Goal: Communication & Community: Answer question/provide support

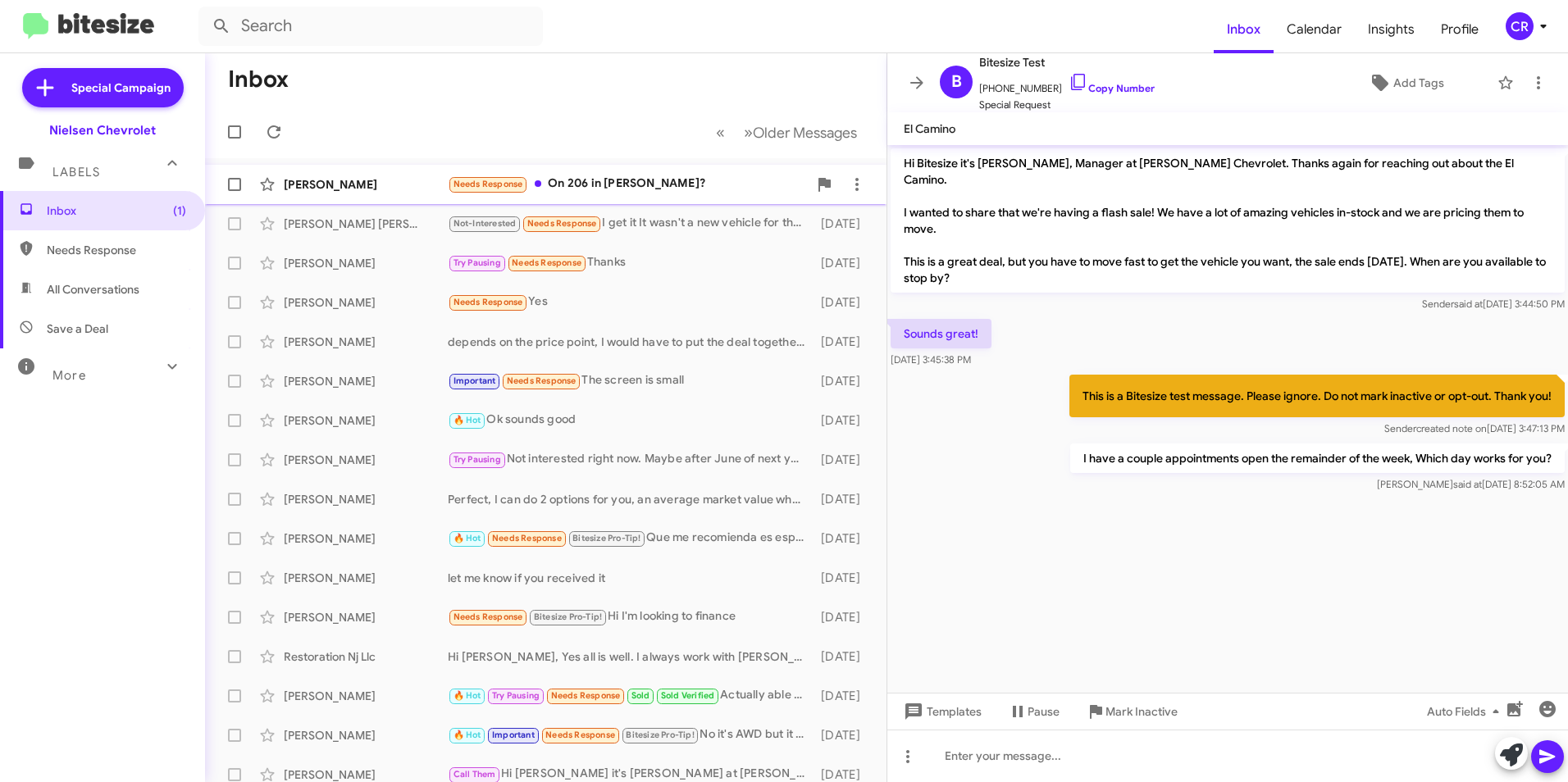
click at [661, 179] on div "Needs Response On 206 in [PERSON_NAME]?" at bounding box center [627, 184] width 360 height 19
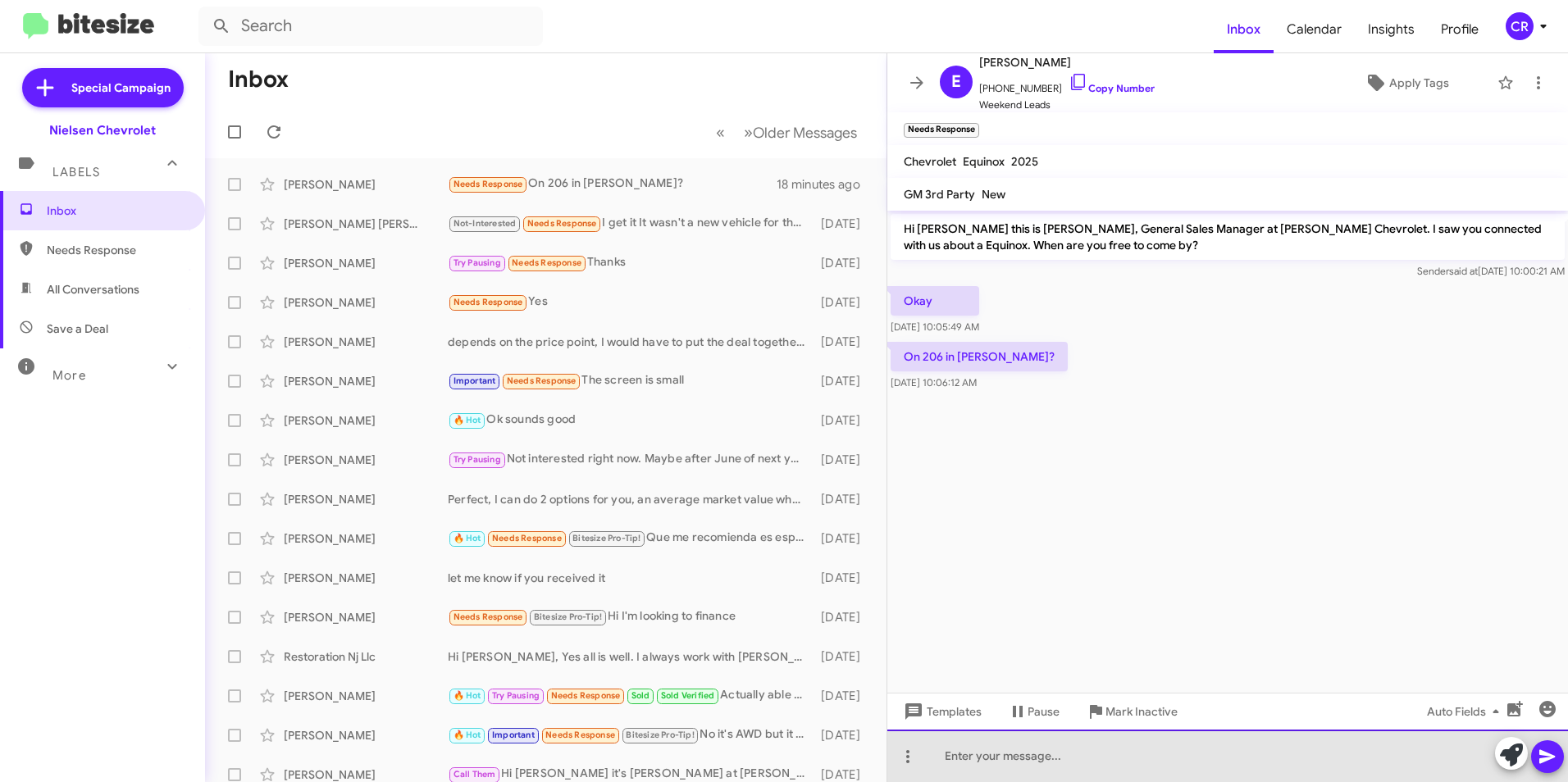
click at [1005, 750] on div at bounding box center [1227, 756] width 680 height 52
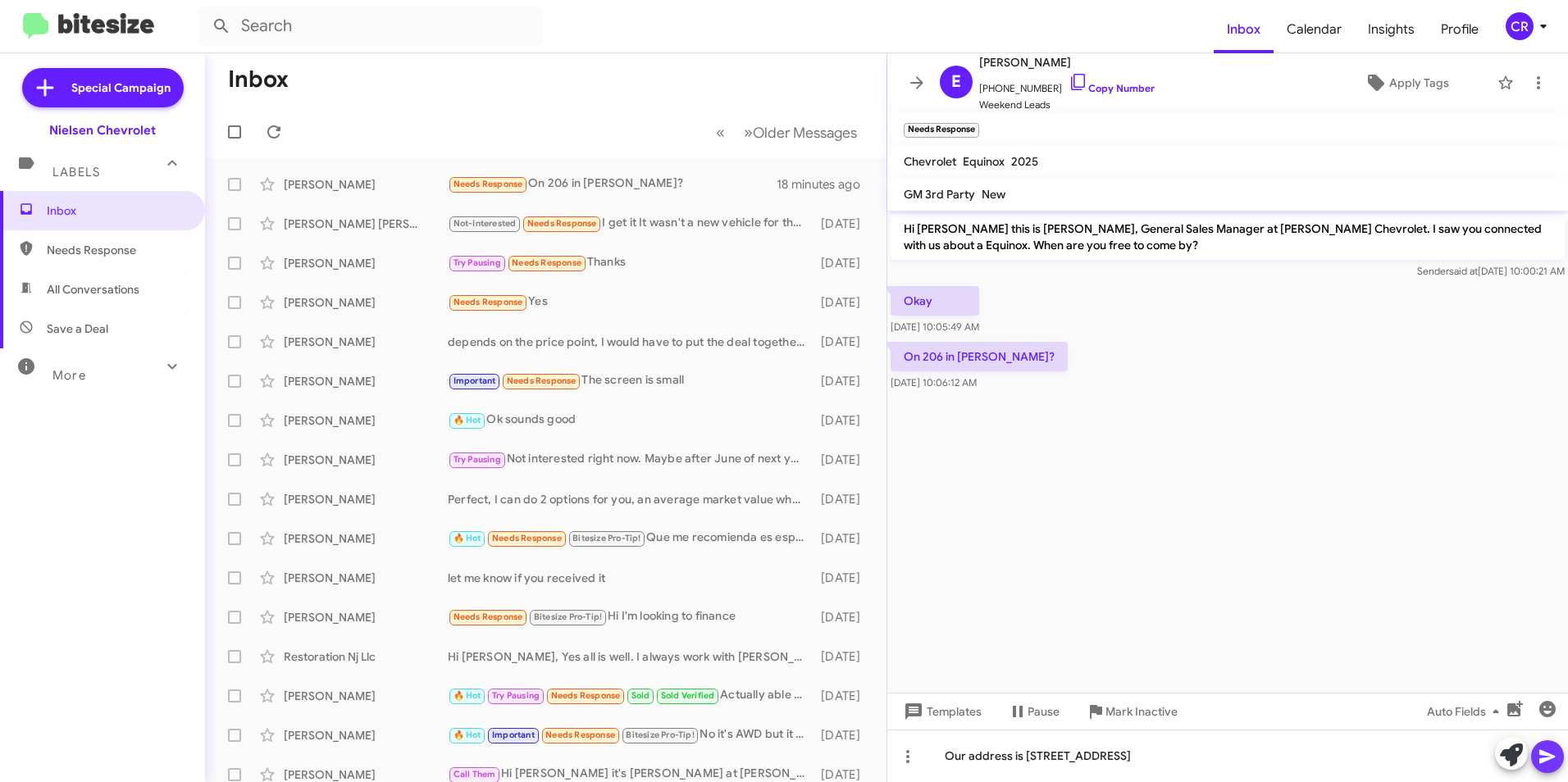
click at [1549, 756] on icon at bounding box center [1547, 757] width 15 height 14
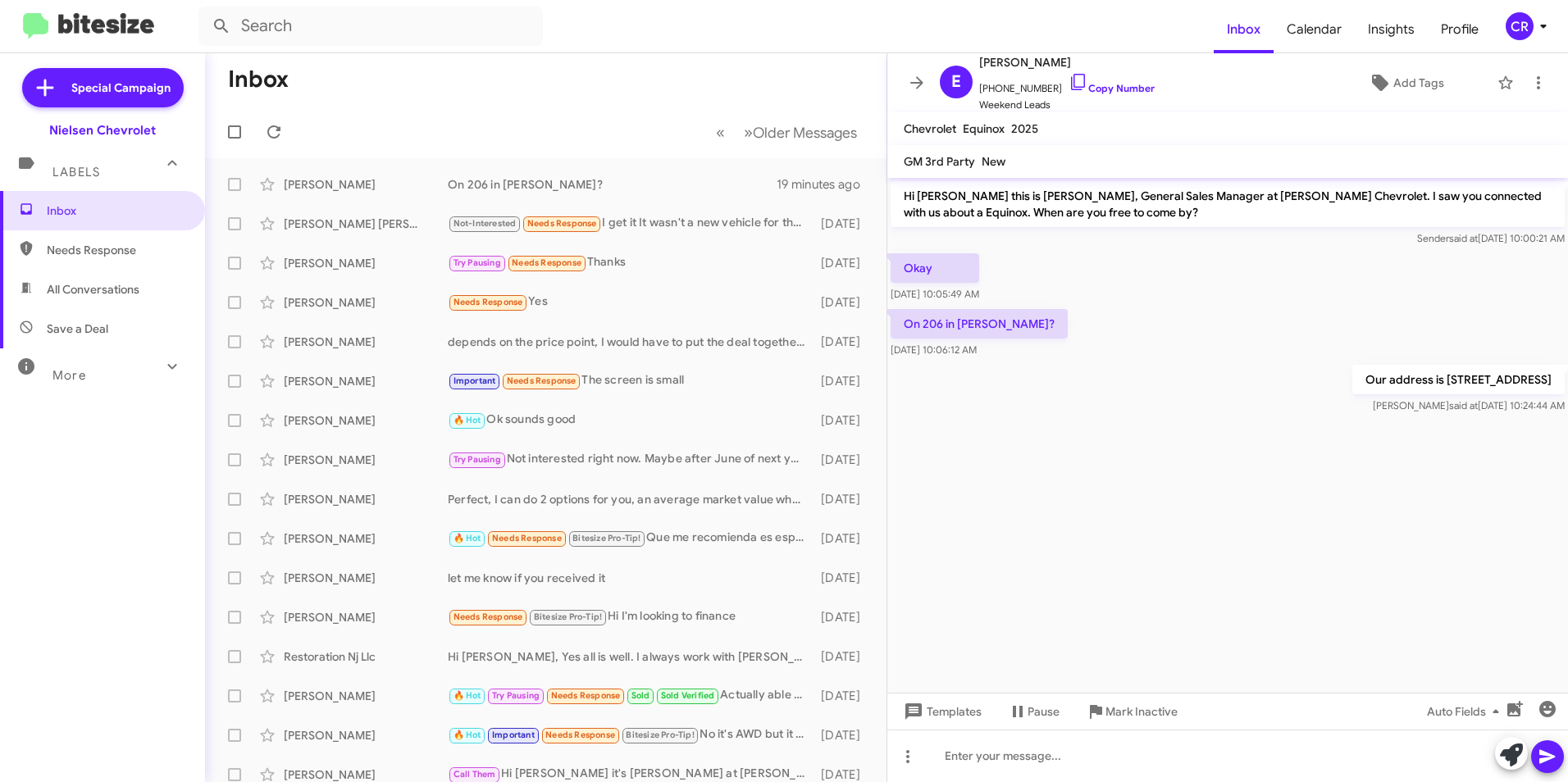
click at [98, 249] on span "Needs Response" at bounding box center [115, 249] width 139 height 16
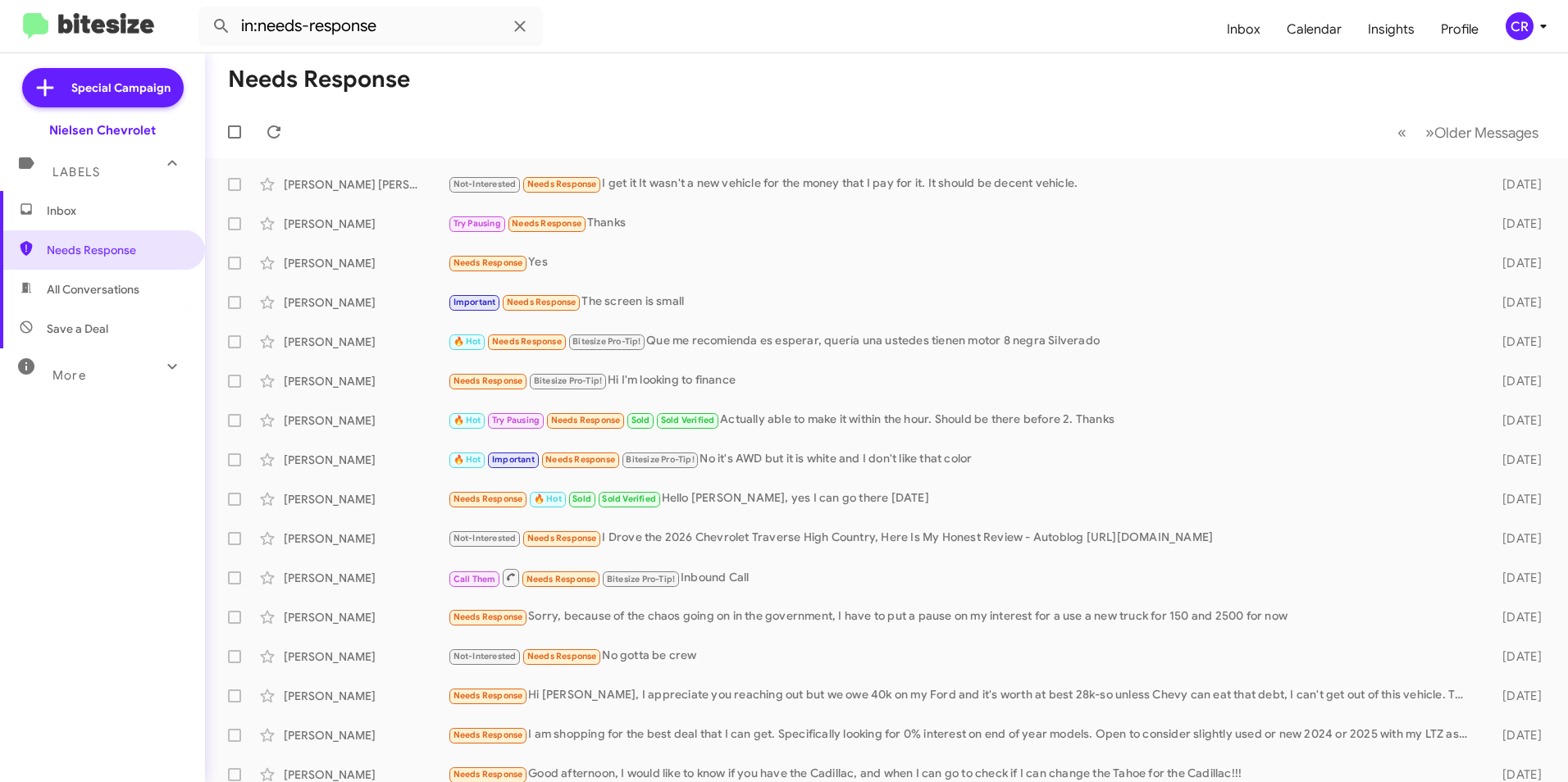
click at [85, 287] on span "All Conversations" at bounding box center [93, 289] width 93 height 16
type input "in:all-conversations"
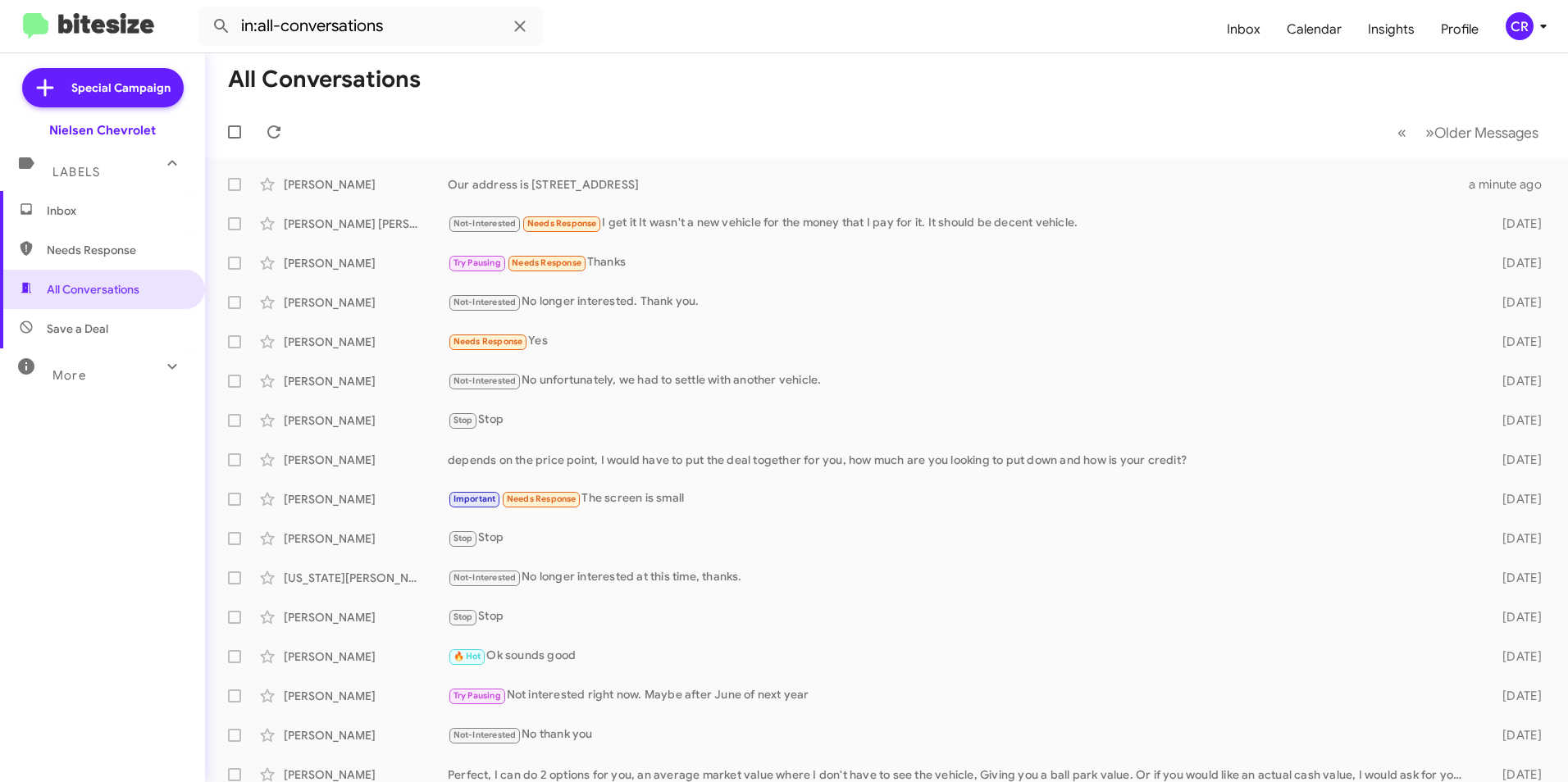
click at [86, 209] on span "Inbox" at bounding box center [115, 210] width 139 height 16
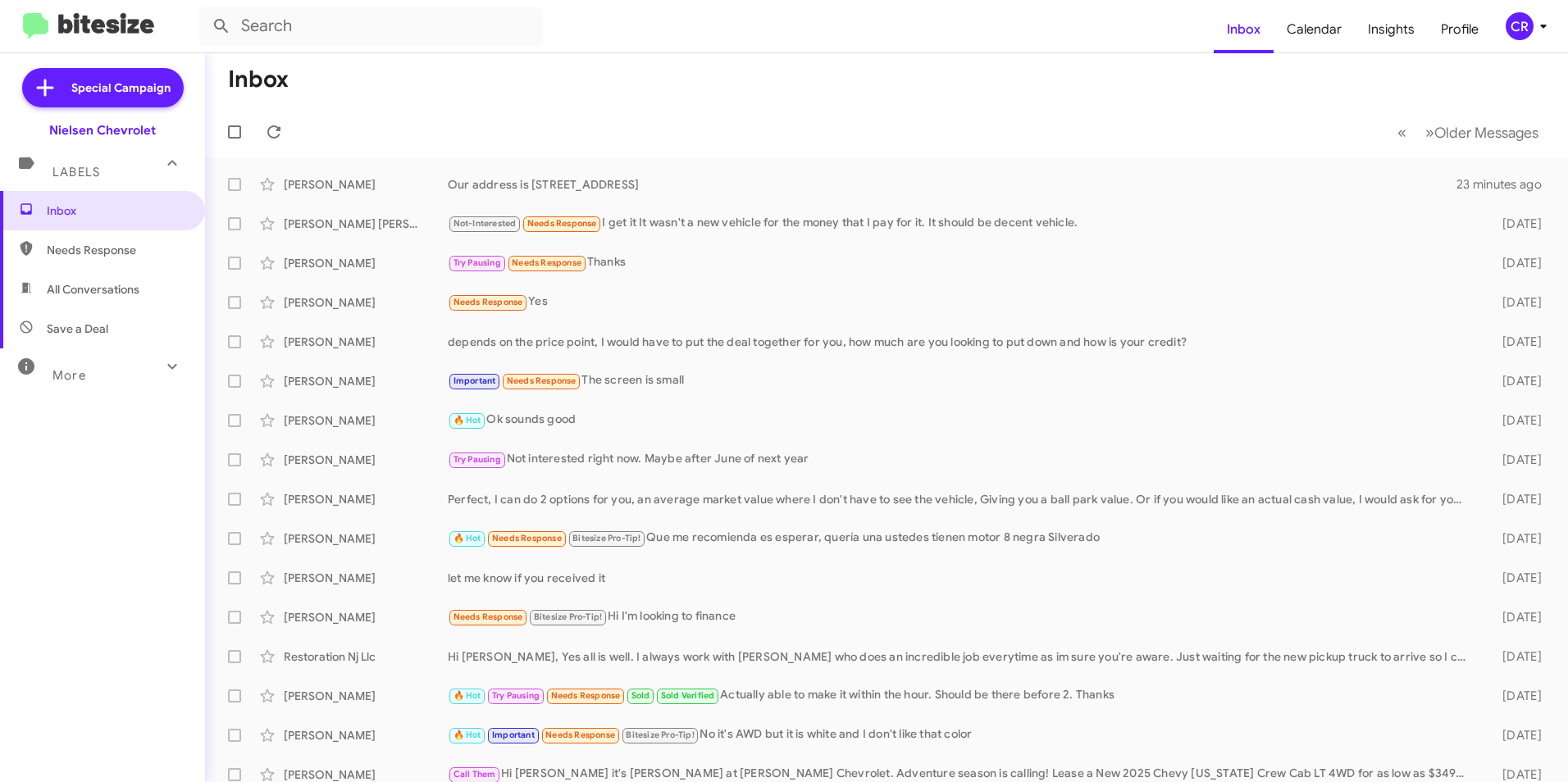
drag, startPoint x: 105, startPoint y: 260, endPoint x: 83, endPoint y: 258, distance: 22.1
click at [104, 260] on span "Needs Response" at bounding box center [102, 249] width 205 height 40
type input "in:needs-response"
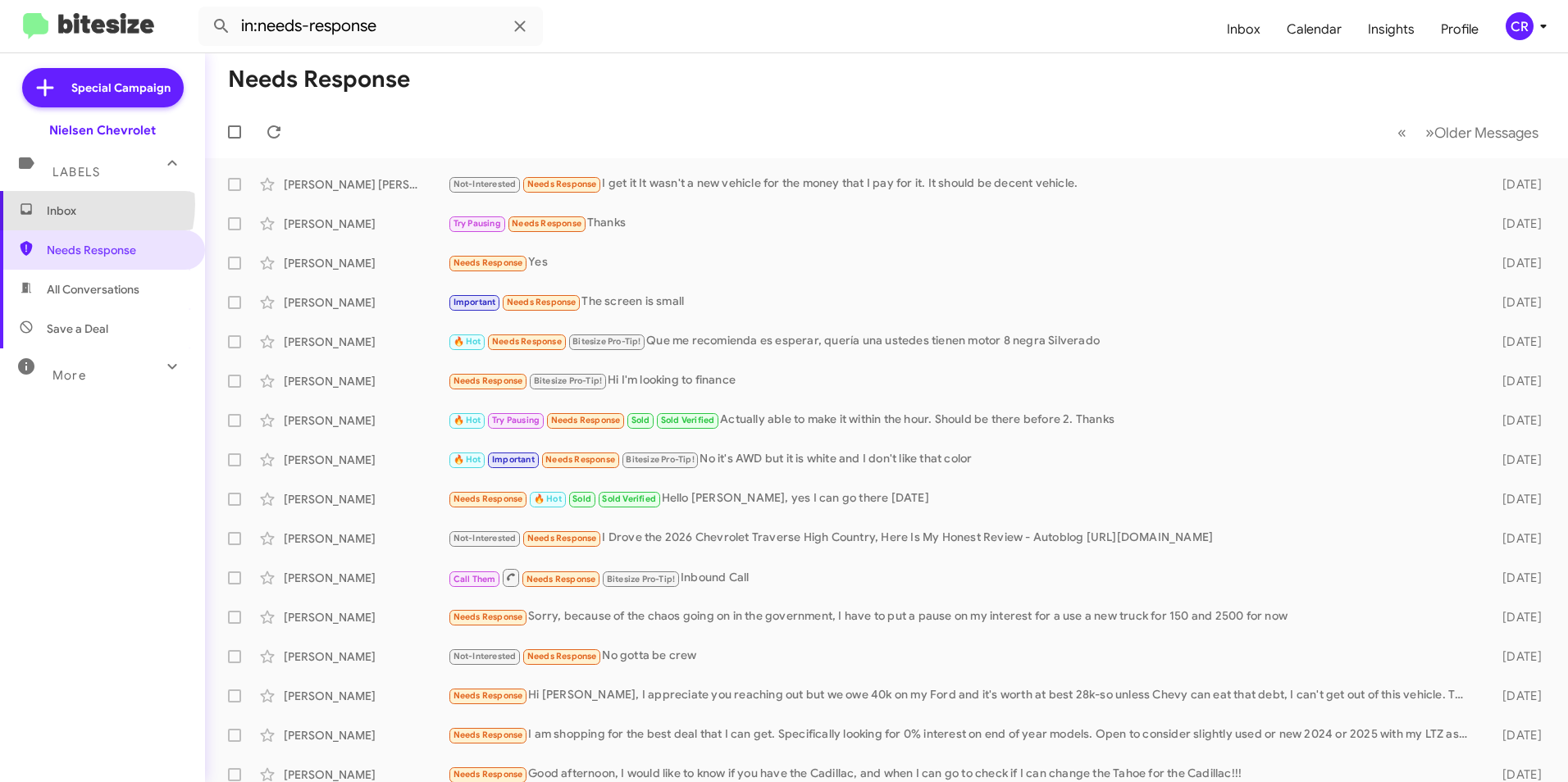
click at [71, 204] on span "Inbox" at bounding box center [115, 210] width 139 height 16
